Goal: Transaction & Acquisition: Subscribe to service/newsletter

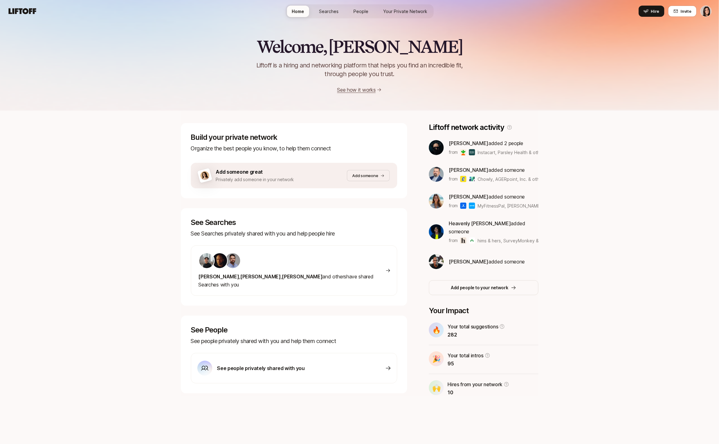
click at [709, 10] on html "Home Searches People Your Private Network Hire Home Searches People Your Privat…" at bounding box center [359, 222] width 719 height 444
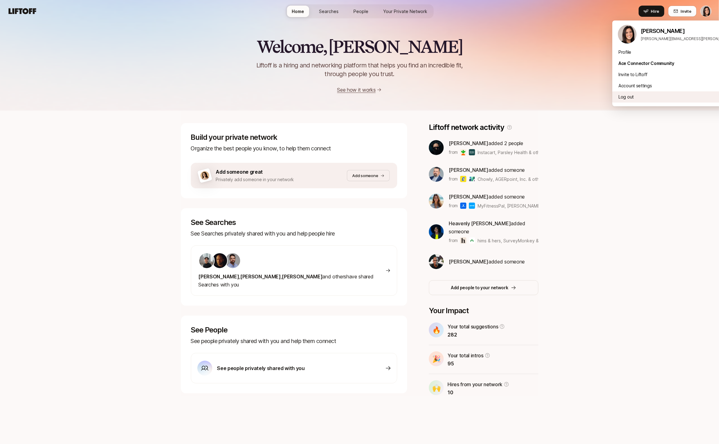
click at [662, 100] on div "Log out" at bounding box center [689, 96] width 154 height 11
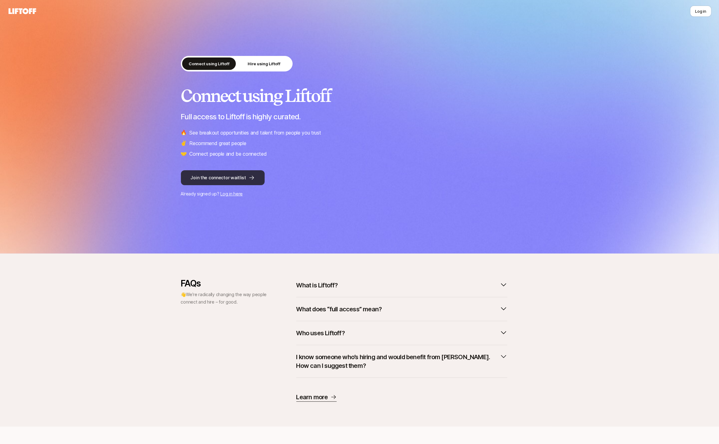
click at [220, 177] on button "Join the connector waitlist" at bounding box center [223, 177] width 84 height 15
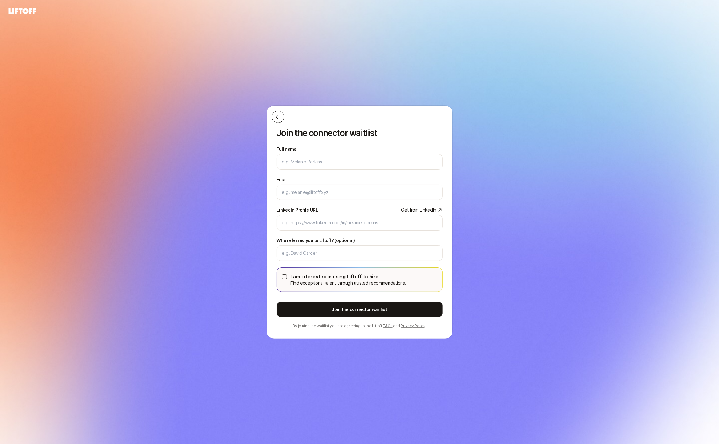
click at [280, 115] on icon at bounding box center [278, 117] width 6 height 6
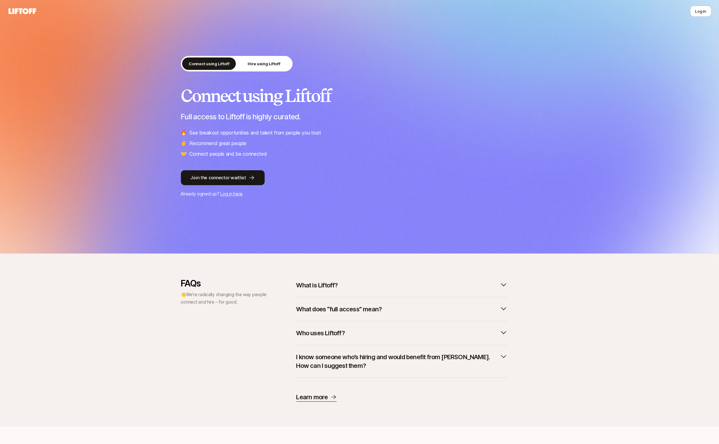
click at [400, 310] on button "What does “full access” mean?" at bounding box center [401, 309] width 211 height 14
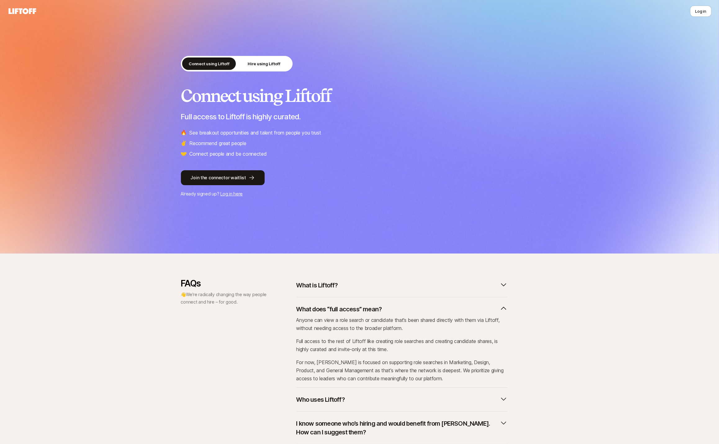
click at [400, 309] on button "What does “full access” mean?" at bounding box center [401, 309] width 211 height 14
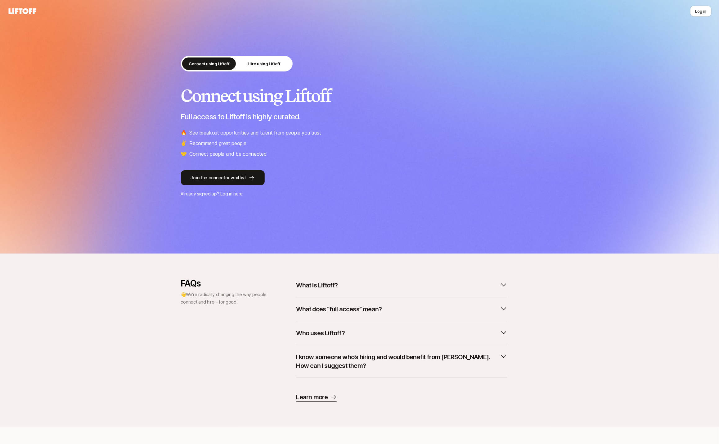
click at [400, 309] on button "What does “full access” mean?" at bounding box center [401, 309] width 211 height 14
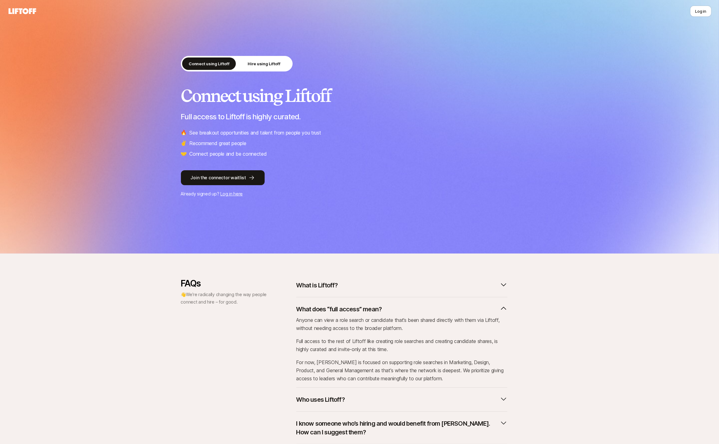
click at [400, 309] on button "What does “full access” mean?" at bounding box center [401, 309] width 211 height 14
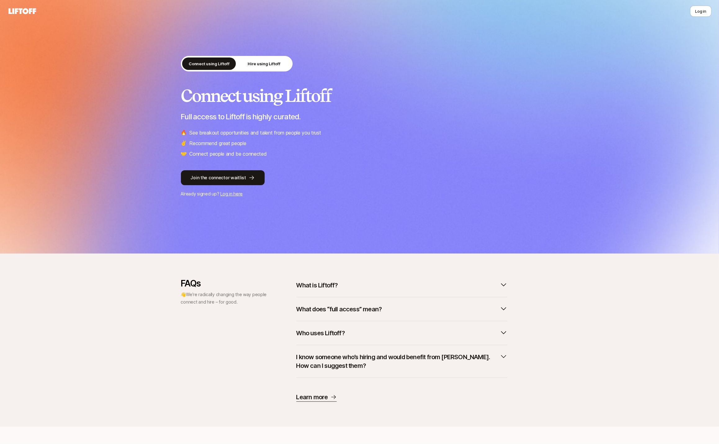
click at [560, 304] on div "FAQs 👋 We’re radically changing the way people connect and hire – for good. Wha…" at bounding box center [359, 339] width 719 height 123
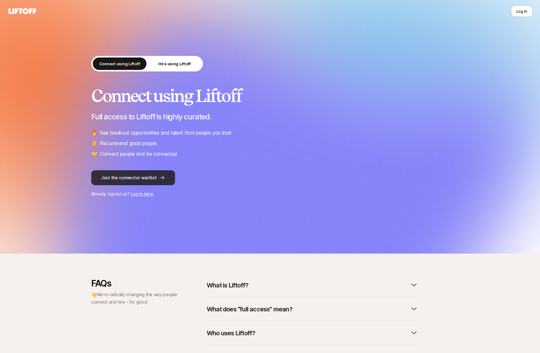
click at [121, 177] on button "Join the connector waitlist" at bounding box center [133, 177] width 84 height 15
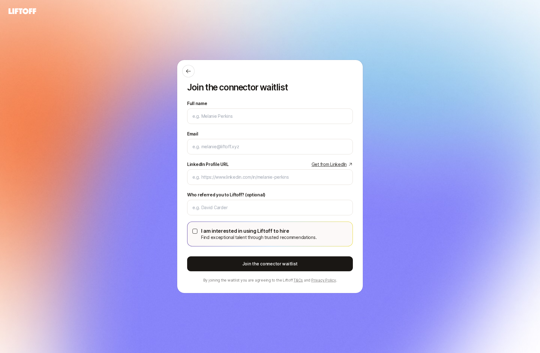
click at [41, 124] on div "Join the connector waitlist Full name We'll use as your preferred name. Change …" at bounding box center [270, 176] width 540 height 318
click at [186, 68] on icon at bounding box center [188, 71] width 6 height 6
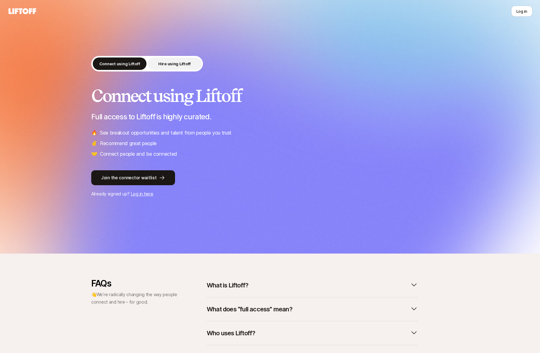
click at [182, 61] on p "Hire using Liftoff" at bounding box center [174, 64] width 33 height 6
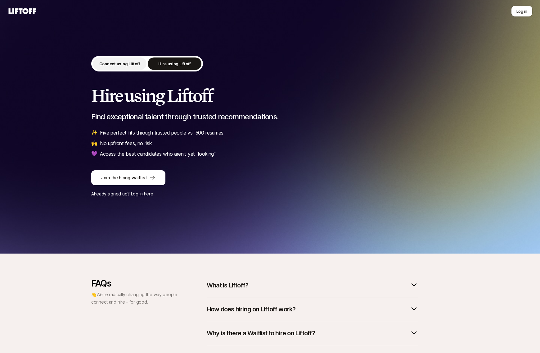
click at [110, 62] on p "Connect using Liftoff" at bounding box center [119, 64] width 41 height 6
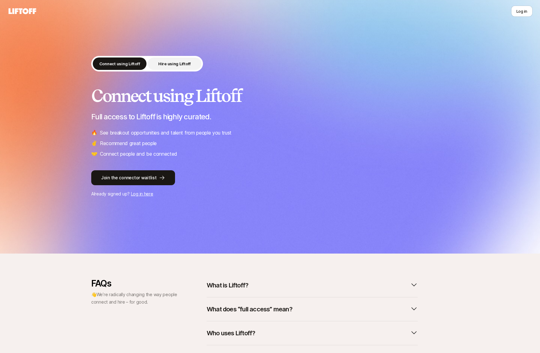
click at [175, 67] on button "Hire using Liftoff" at bounding box center [175, 63] width 54 height 12
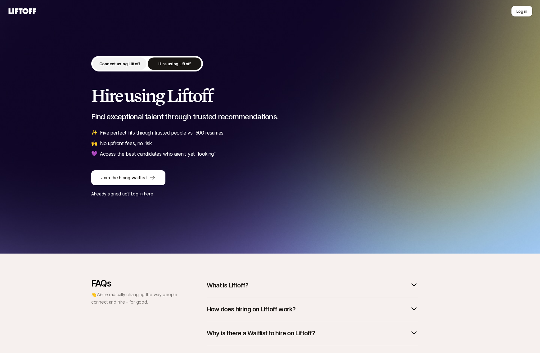
click at [103, 66] on p "Connect using Liftoff" at bounding box center [119, 64] width 41 height 6
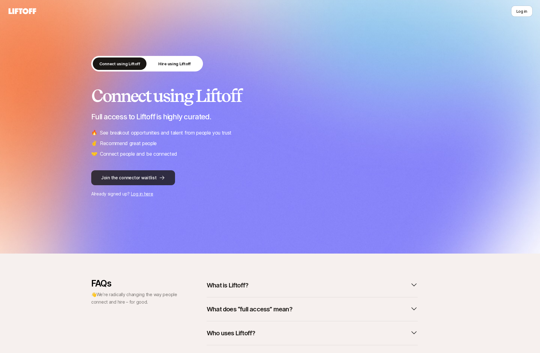
click at [124, 175] on button "Join the connector waitlist" at bounding box center [133, 177] width 84 height 15
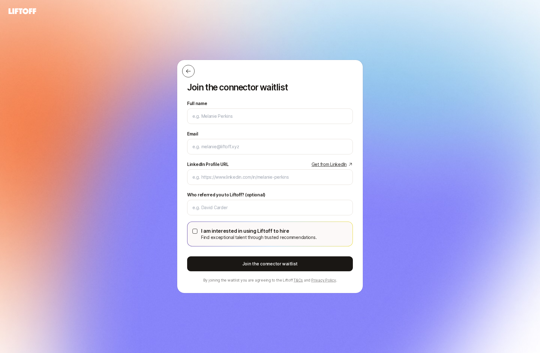
click at [189, 68] on icon at bounding box center [188, 71] width 6 height 6
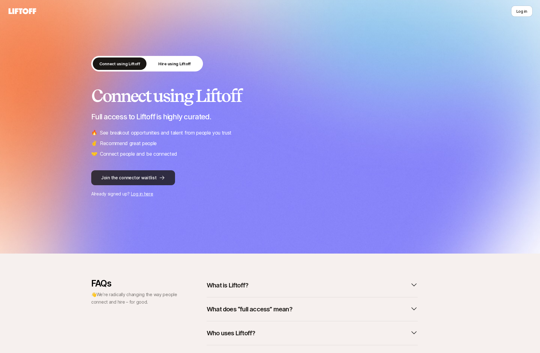
click at [123, 183] on button "Join the connector waitlist" at bounding box center [133, 177] width 84 height 15
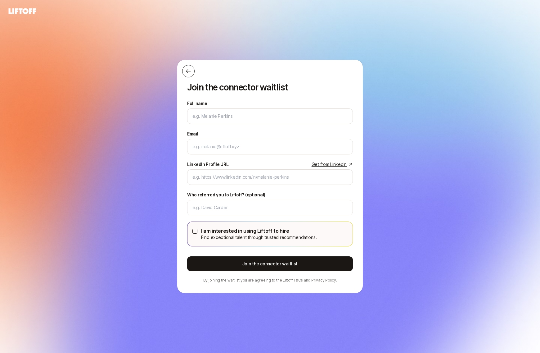
click at [188, 73] on icon at bounding box center [188, 71] width 6 height 6
